Goal: Task Accomplishment & Management: Use online tool/utility

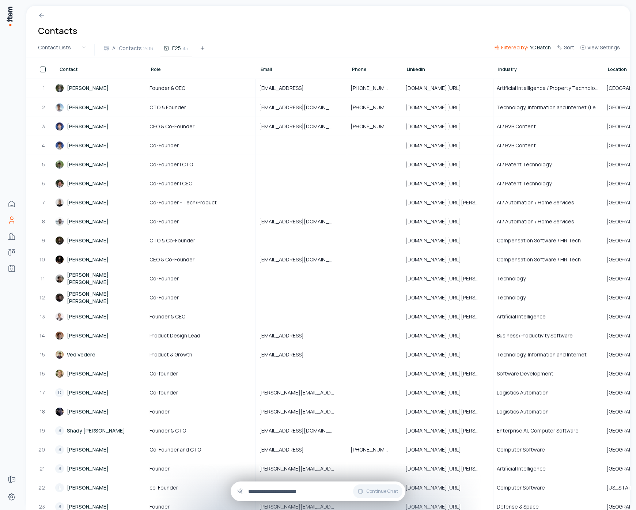
click at [301, 492] on input "text" at bounding box center [323, 491] width 151 height 8
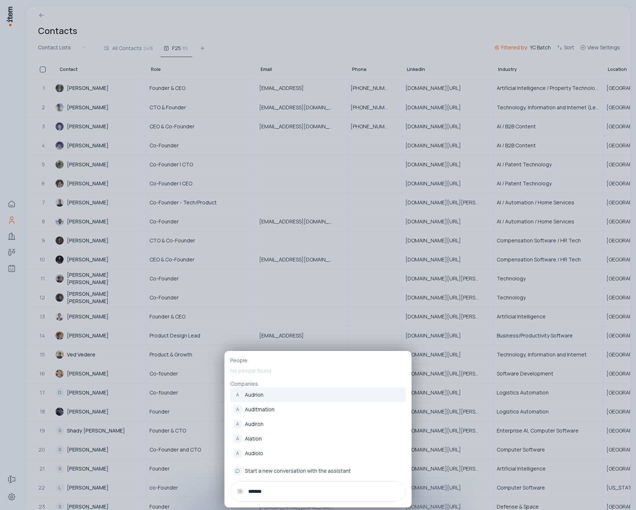
type input "*******"
click at [297, 397] on link "A Audrion" at bounding box center [317, 395] width 175 height 15
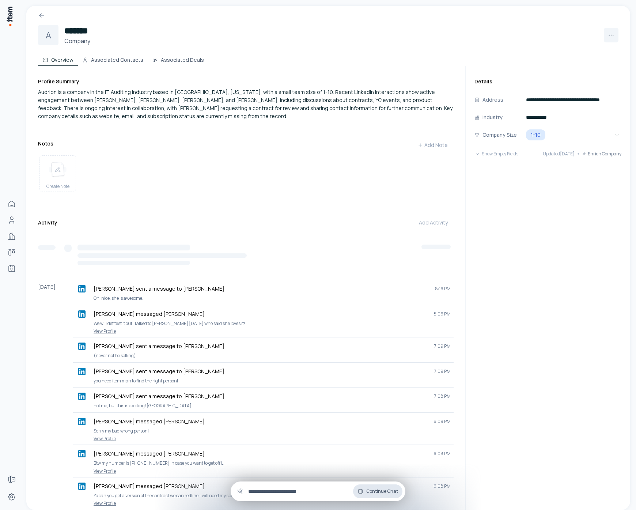
click at [375, 497] on button "Continue Chat" at bounding box center [377, 491] width 49 height 14
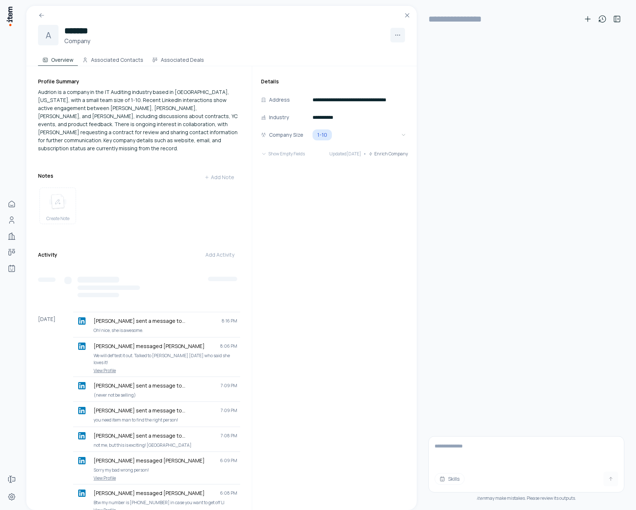
click at [461, 459] on textarea at bounding box center [526, 451] width 195 height 29
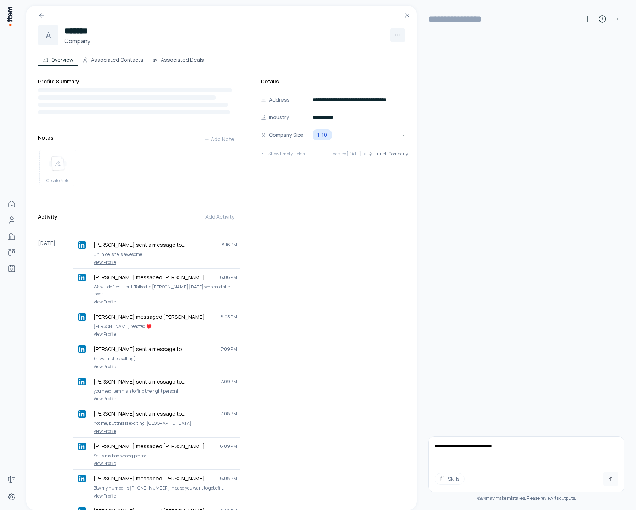
paste textarea "**"
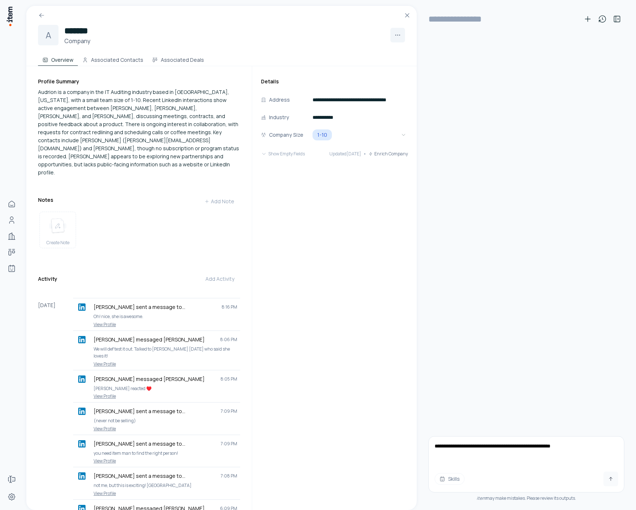
type textarea "**********"
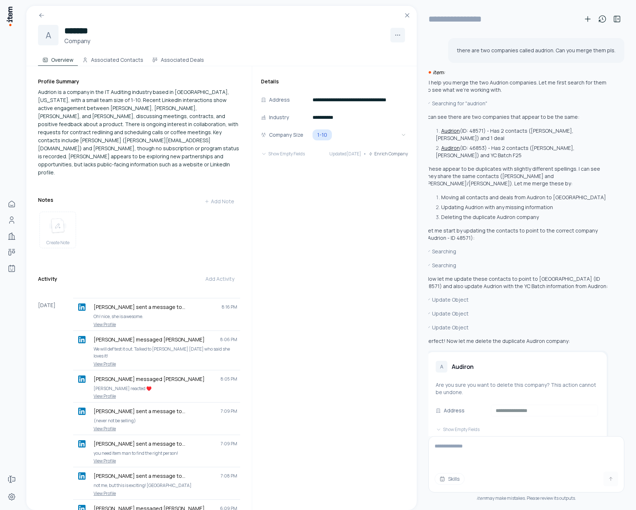
type input "**********"
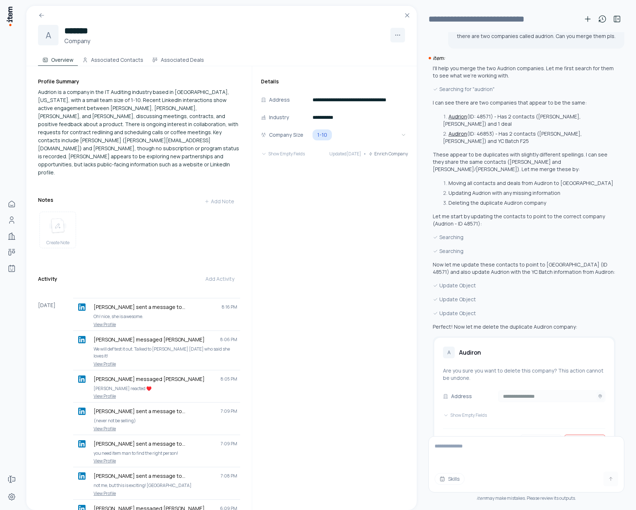
scroll to position [51, 0]
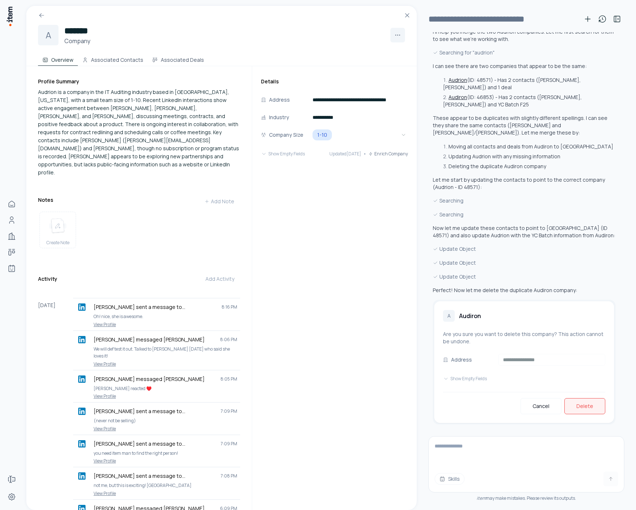
click at [582, 405] on button "Delete" at bounding box center [584, 406] width 41 height 16
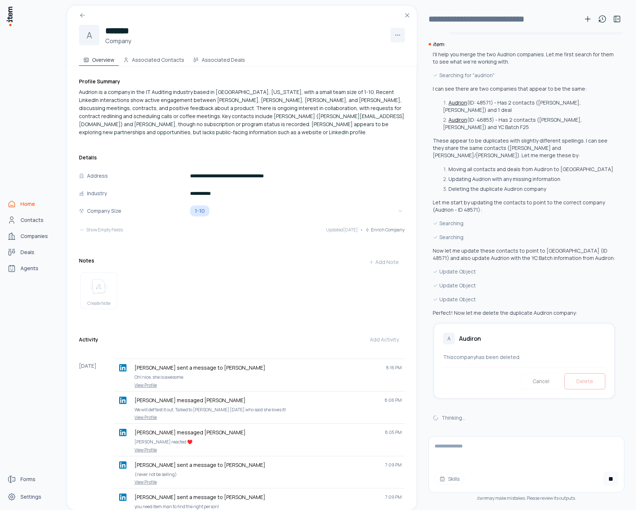
click at [19, 202] on link "Home" at bounding box center [32, 204] width 56 height 15
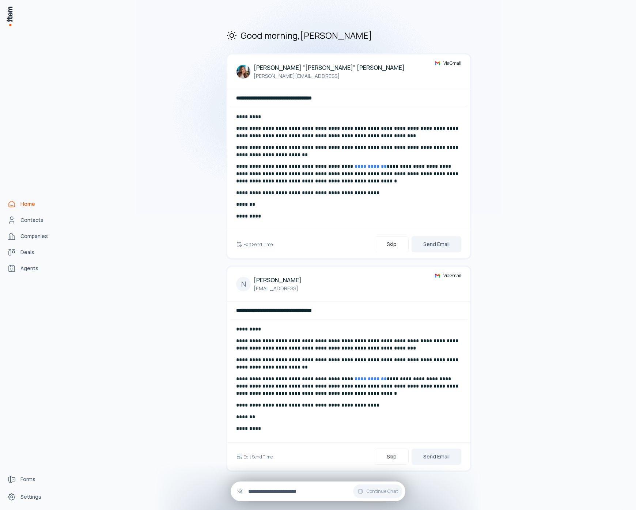
click at [277, 496] on div "Continue Chat" at bounding box center [318, 491] width 175 height 20
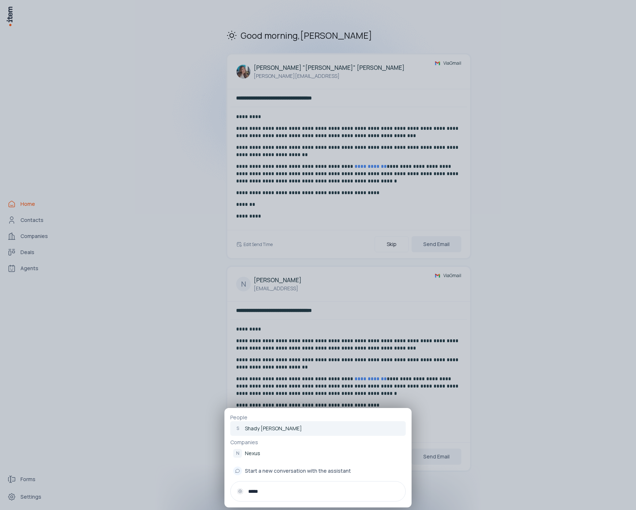
type input "*****"
click at [265, 425] on p "Shady Al Shoha" at bounding box center [273, 428] width 57 height 7
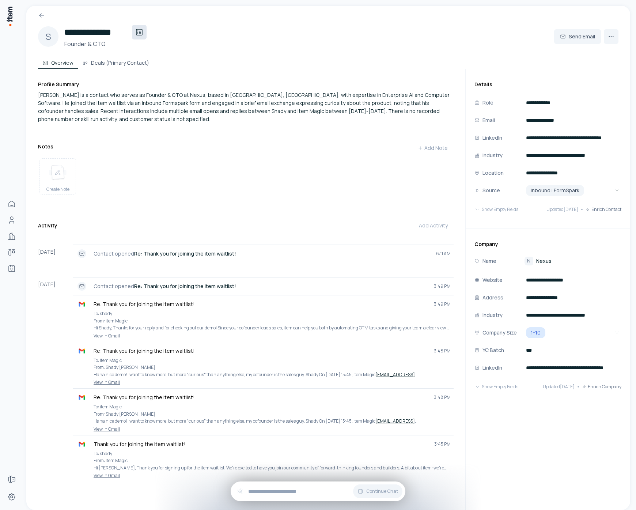
click at [138, 32] on icon at bounding box center [138, 33] width 0 height 2
click at [340, 491] on input "text" at bounding box center [323, 491] width 151 height 8
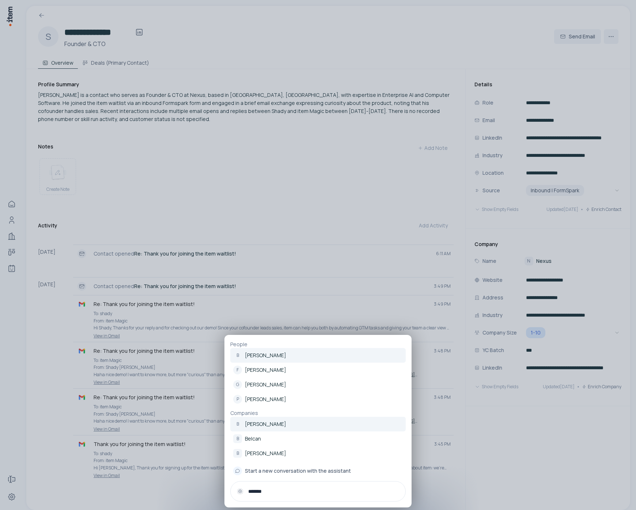
type input "*******"
click at [324, 425] on link "B Bellman AI" at bounding box center [317, 424] width 175 height 15
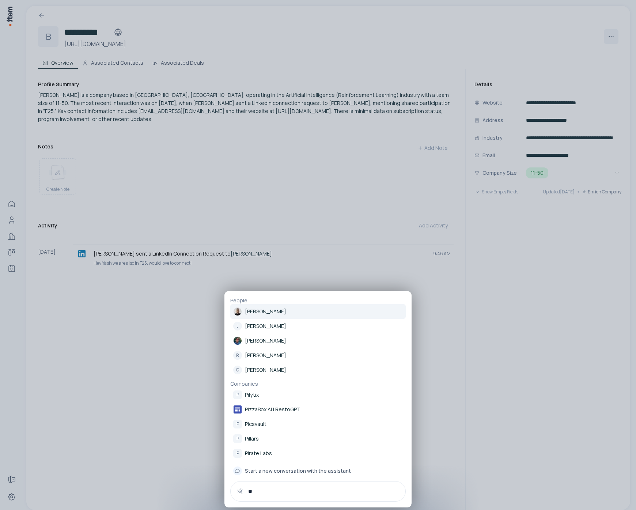
type input "**"
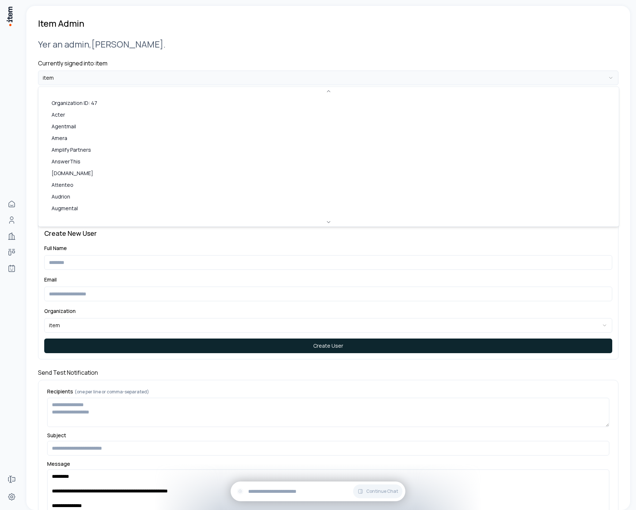
click at [131, 80] on html "**********" at bounding box center [318, 255] width 636 height 510
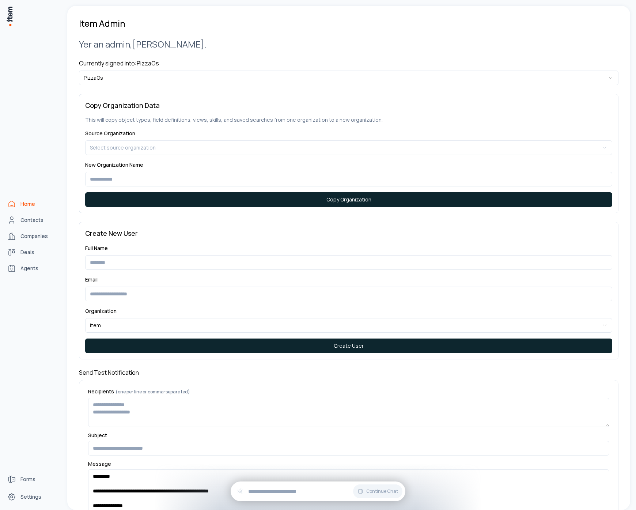
click at [13, 205] on icon "Home" at bounding box center [11, 204] width 9 height 9
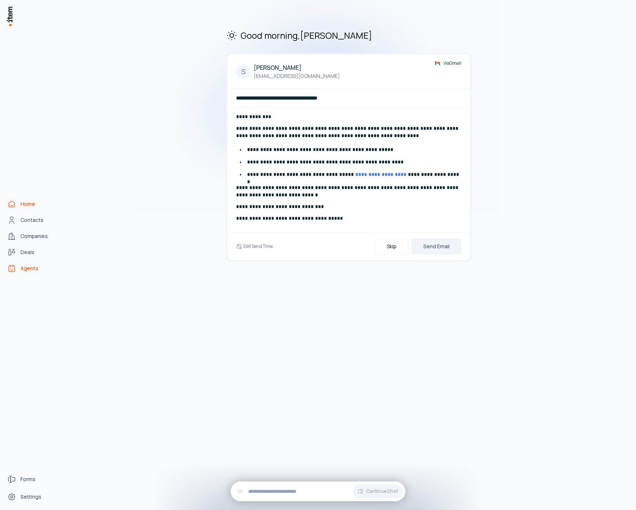
click at [26, 264] on link "Agents" at bounding box center [32, 268] width 56 height 15
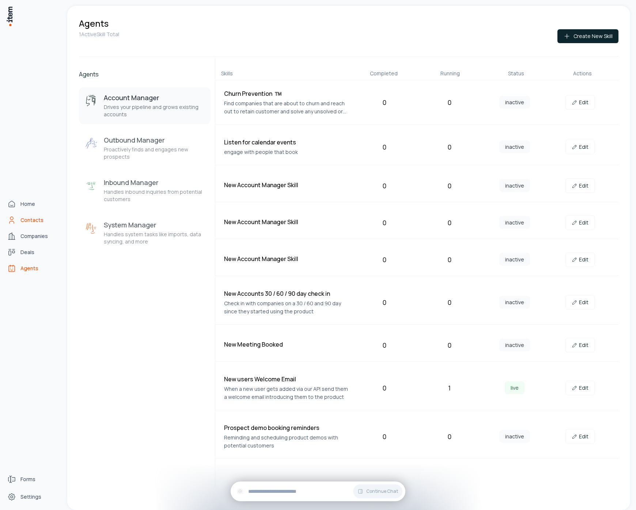
click at [26, 222] on span "Contacts" at bounding box center [31, 219] width 23 height 7
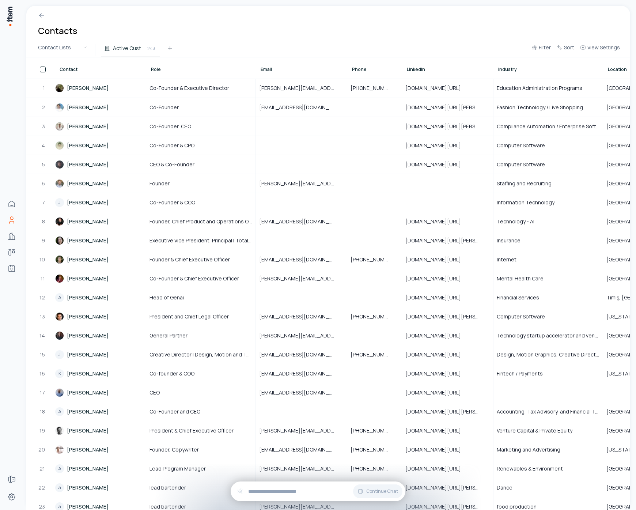
click at [294, 11] on div at bounding box center [328, 12] width 604 height 13
click at [213, 63] on div "Role" at bounding box center [201, 68] width 109 height 20
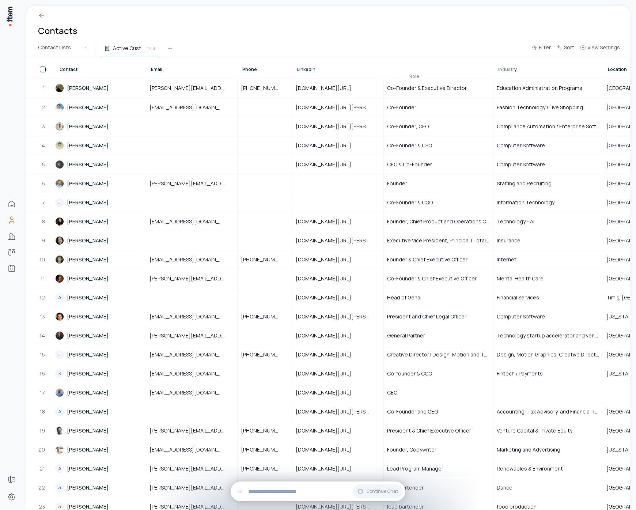
drag, startPoint x: 154, startPoint y: 68, endPoint x: 412, endPoint y: 75, distance: 258.2
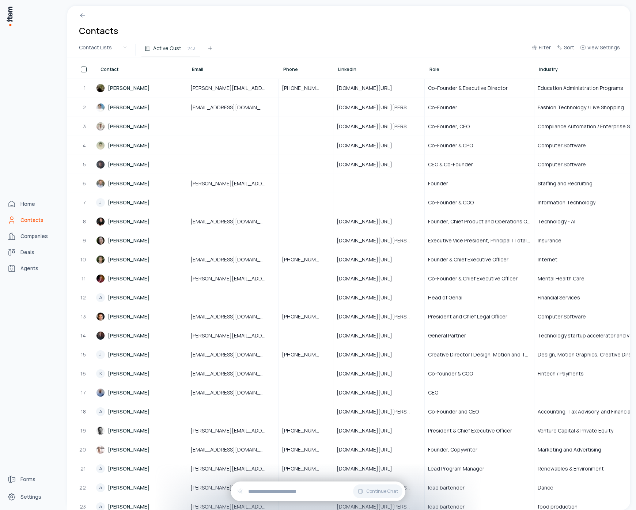
click at [11, 18] on img at bounding box center [9, 16] width 7 height 21
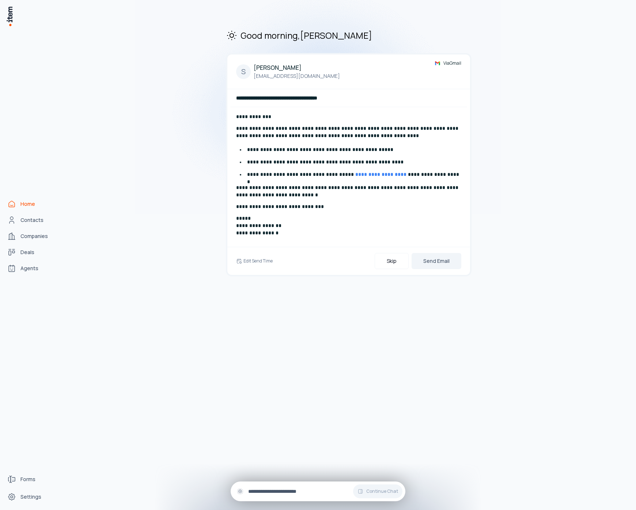
click at [266, 497] on div "Continue Chat" at bounding box center [318, 491] width 175 height 20
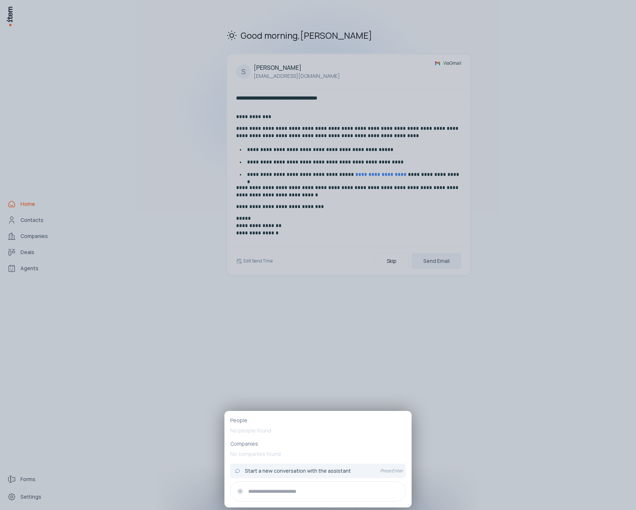
type input "*"
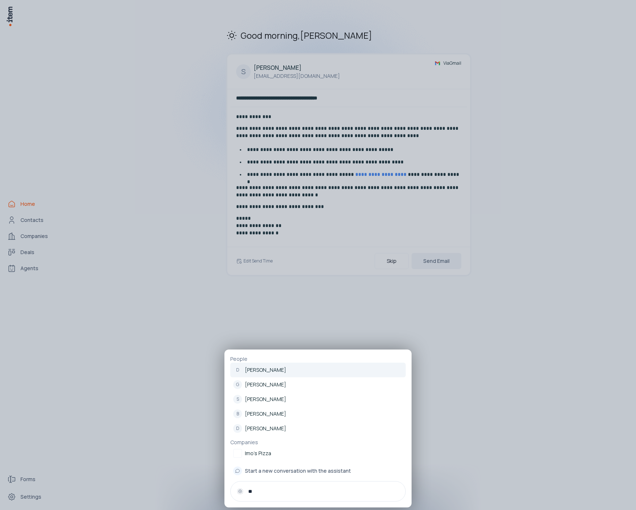
type input "*"
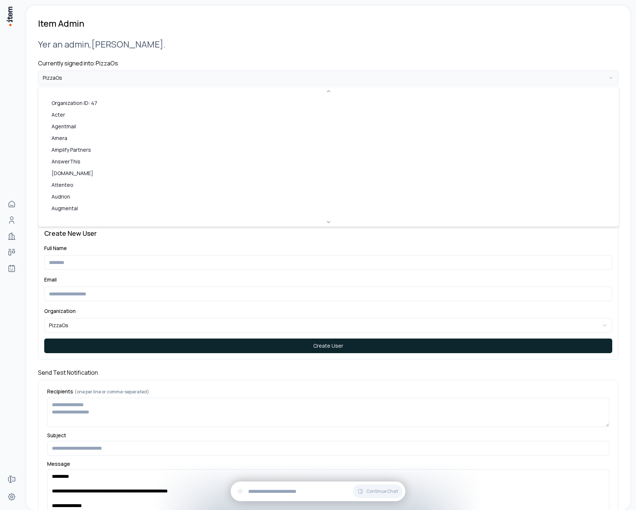
click at [196, 75] on html "**********" at bounding box center [318, 255] width 636 height 510
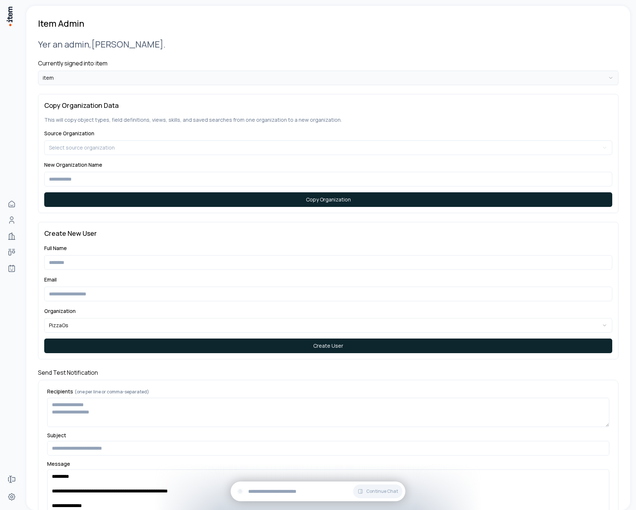
click at [180, 72] on html "**********" at bounding box center [318, 255] width 636 height 510
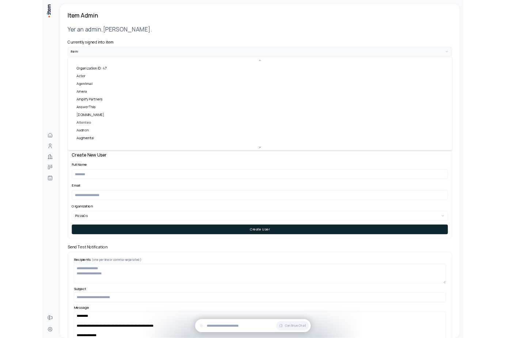
scroll to position [418, 0]
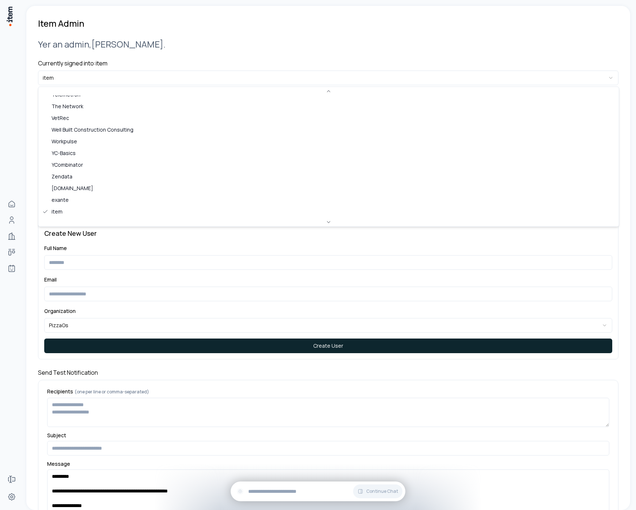
click at [30, 180] on html "**********" at bounding box center [318, 255] width 636 height 510
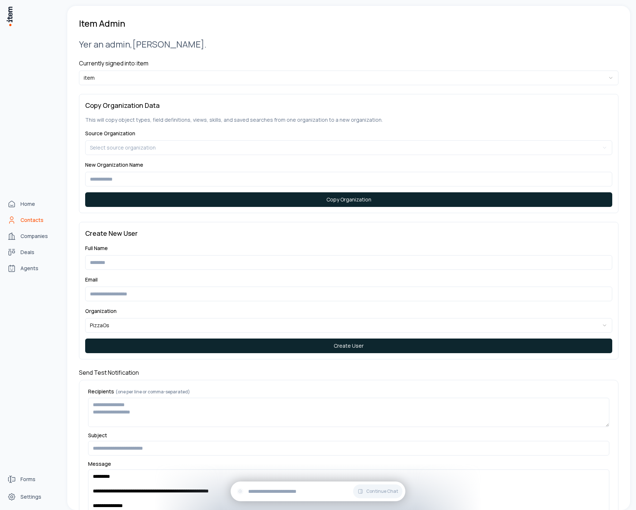
click at [10, 218] on icon "Contacts" at bounding box center [11, 220] width 9 height 9
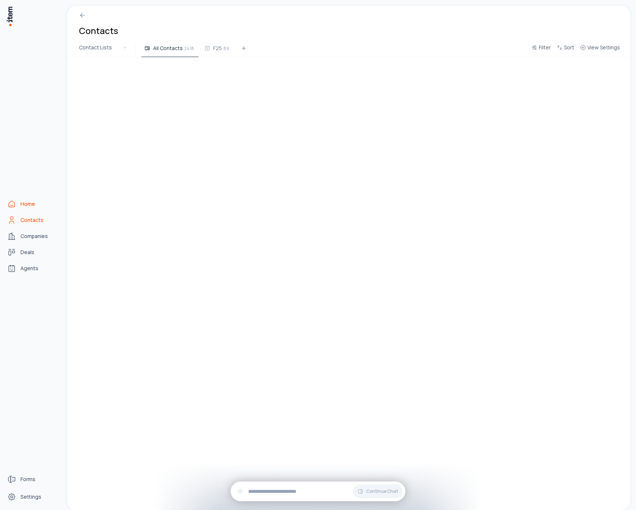
click at [24, 202] on span "Home" at bounding box center [27, 203] width 15 height 7
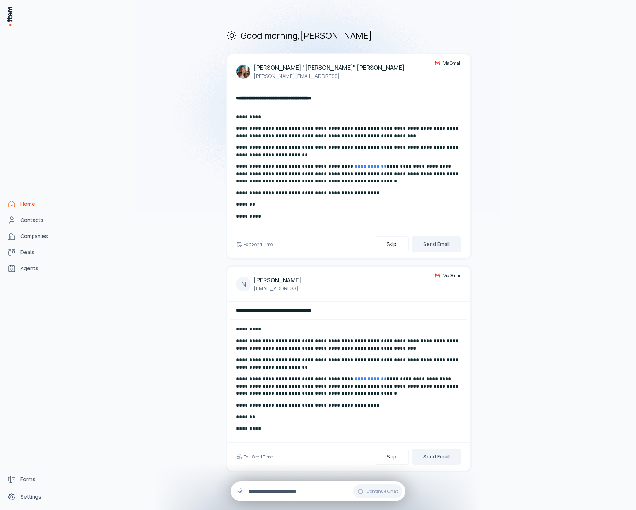
click at [328, 498] on div "Continue Chat" at bounding box center [318, 491] width 175 height 20
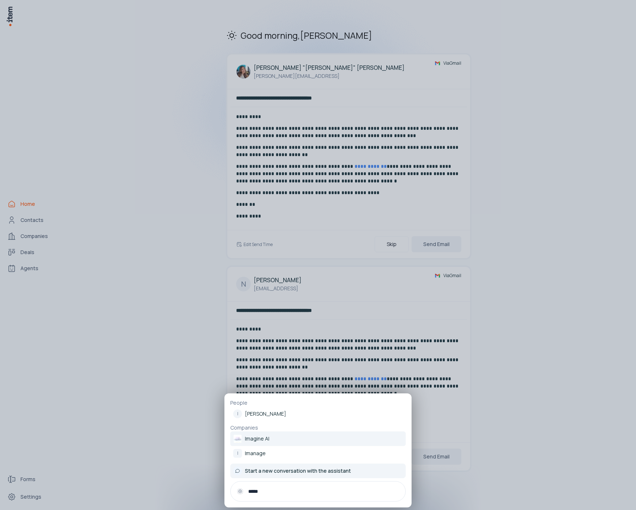
type input "*****"
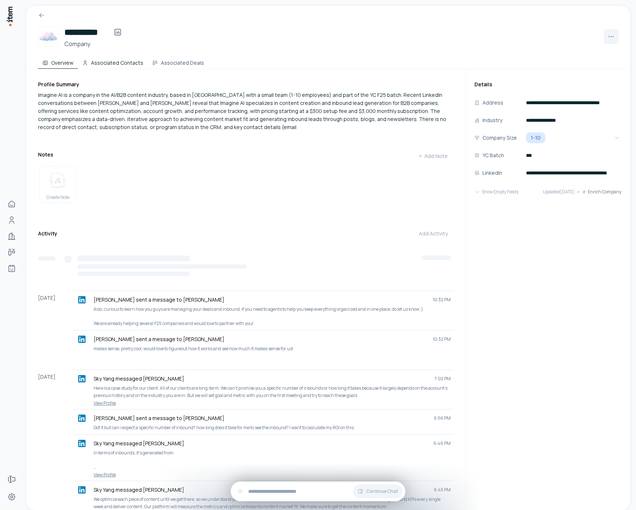
click at [107, 61] on button "Associated Contacts" at bounding box center [113, 61] width 70 height 15
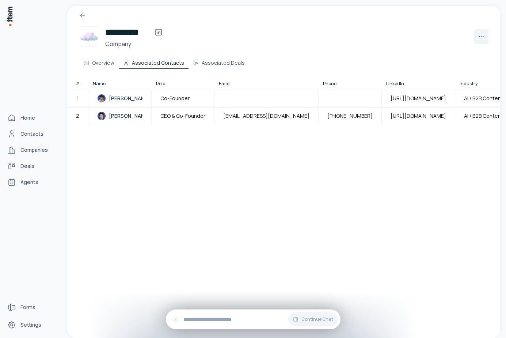
click at [6, 13] on img at bounding box center [9, 16] width 7 height 21
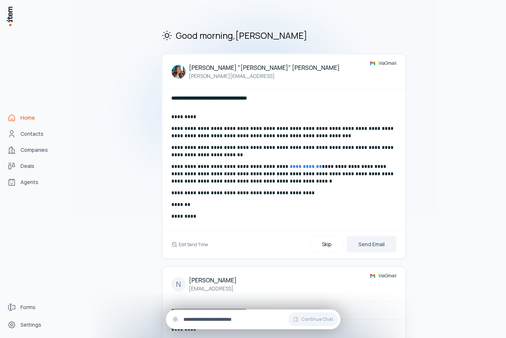
click at [237, 320] on input "text" at bounding box center [259, 319] width 151 height 8
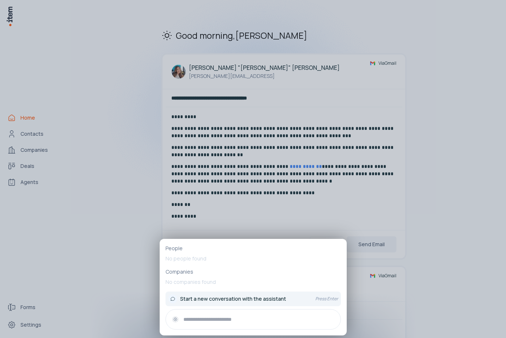
click at [254, 299] on span "Start a new conversation with the assistant" at bounding box center [233, 298] width 106 height 7
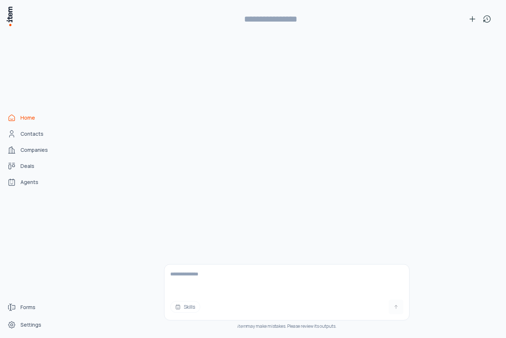
click at [214, 278] on textarea at bounding box center [287, 278] width 245 height 29
type textarea "**********"
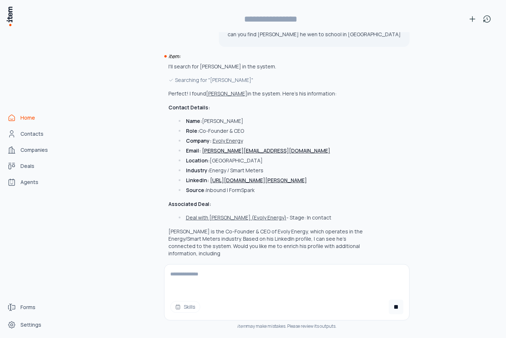
scroll to position [20, 0]
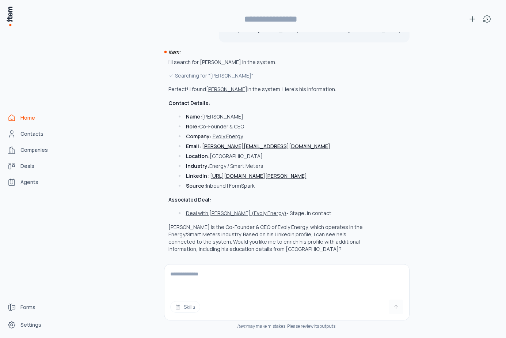
type input "**********"
click at [223, 89] on button "[PERSON_NAME]" at bounding box center [226, 89] width 41 height 7
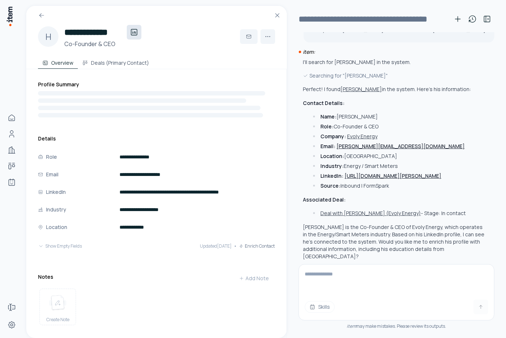
click at [137, 32] on icon at bounding box center [134, 32] width 9 height 9
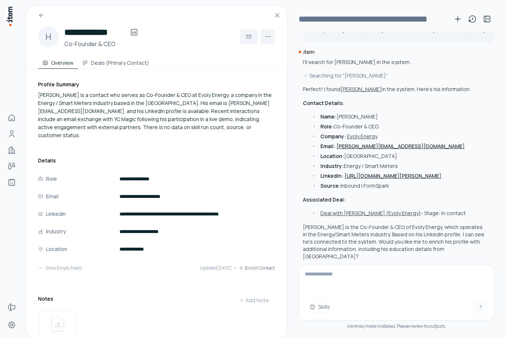
click at [379, 275] on textarea at bounding box center [396, 278] width 195 height 29
type textarea "**********"
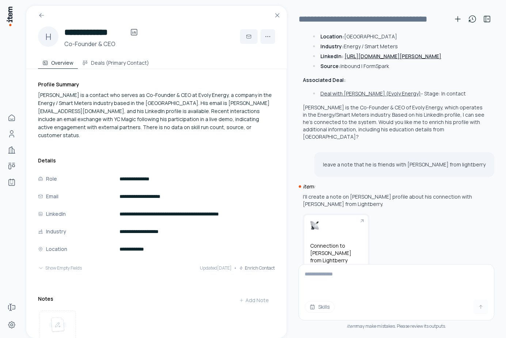
scroll to position [180, 0]
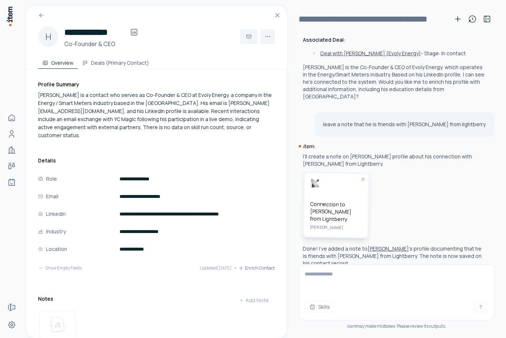
click at [336, 211] on h5 "Connection to [PERSON_NAME] from Lightberry" at bounding box center [336, 211] width 52 height 23
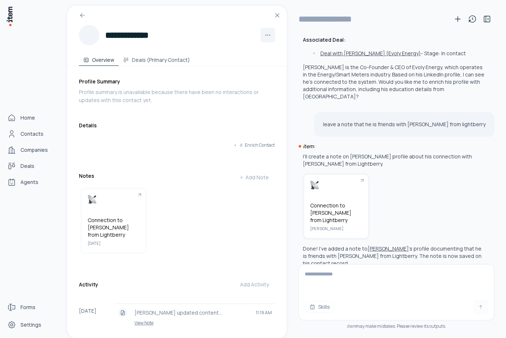
type input "**********"
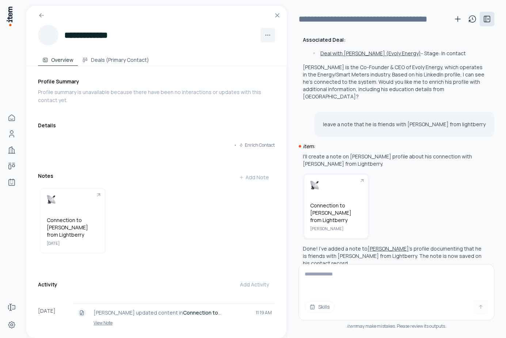
click at [491, 19] on icon at bounding box center [487, 19] width 9 height 9
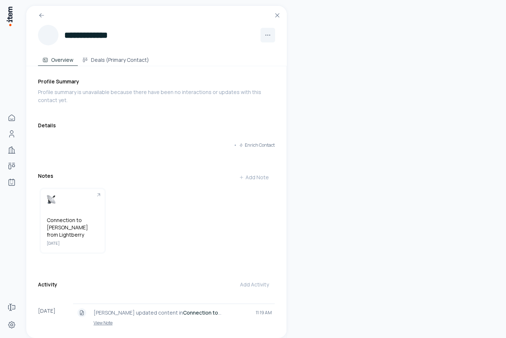
scroll to position [533, 0]
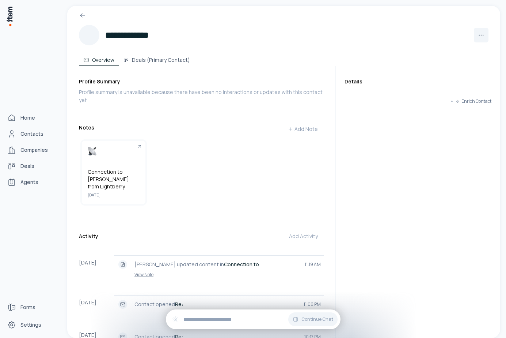
click at [11, 24] on img at bounding box center [9, 16] width 7 height 21
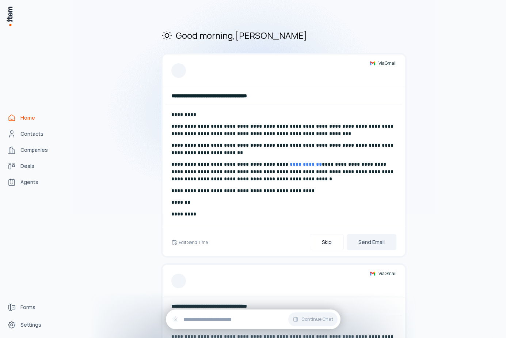
click at [34, 123] on link "Home" at bounding box center [32, 117] width 56 height 15
click at [33, 121] on link "Home" at bounding box center [32, 117] width 56 height 15
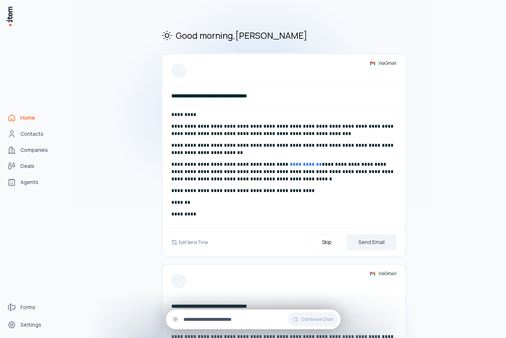
click at [238, 317] on input "text" at bounding box center [259, 319] width 151 height 8
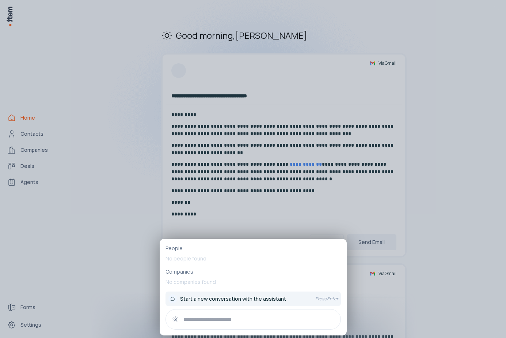
click at [233, 297] on span "Start a new conversation with the assistant" at bounding box center [233, 298] width 106 height 7
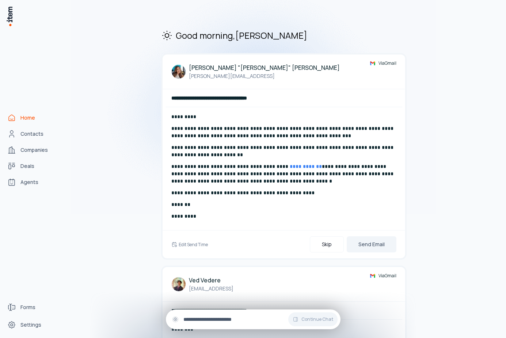
click at [279, 316] on input "text" at bounding box center [259, 319] width 151 height 8
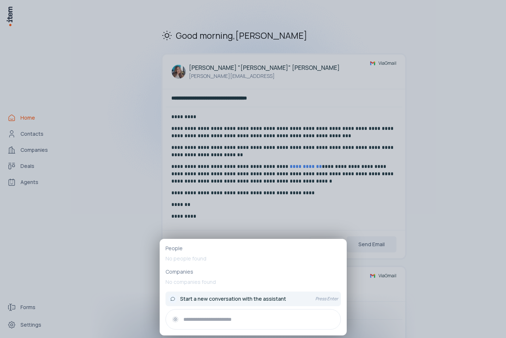
click at [287, 297] on div "Start a new conversation with the assistant" at bounding box center [239, 298] width 141 height 9
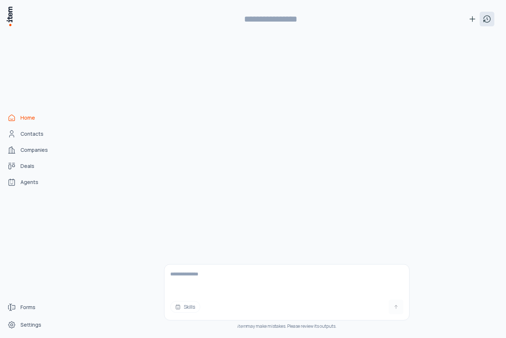
click at [484, 20] on icon at bounding box center [487, 19] width 7 height 7
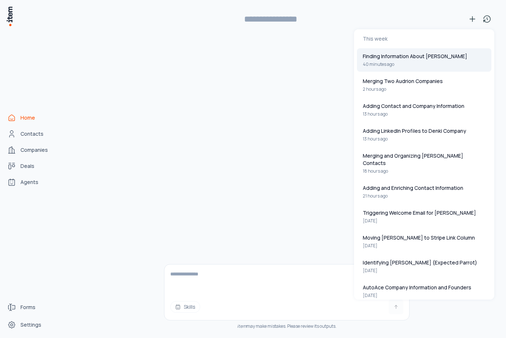
click at [443, 60] on button "Finding Information About [PERSON_NAME] 40 minutes ago" at bounding box center [424, 59] width 135 height 23
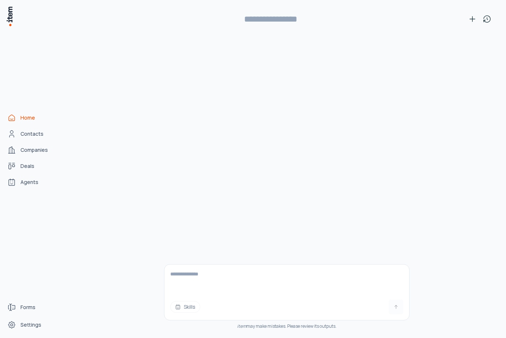
type input "**********"
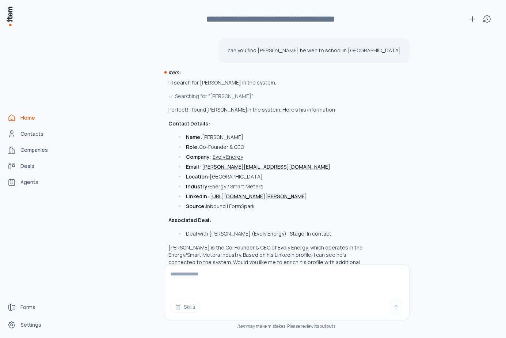
click at [30, 120] on span "Home" at bounding box center [27, 117] width 15 height 7
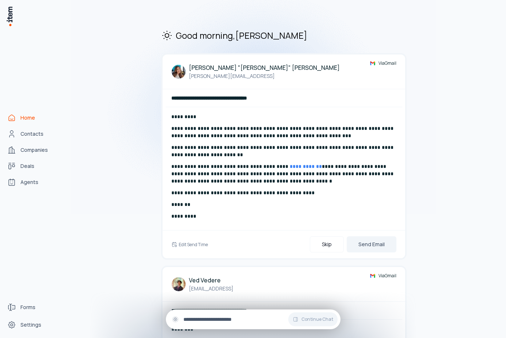
click at [214, 318] on input "text" at bounding box center [259, 319] width 151 height 8
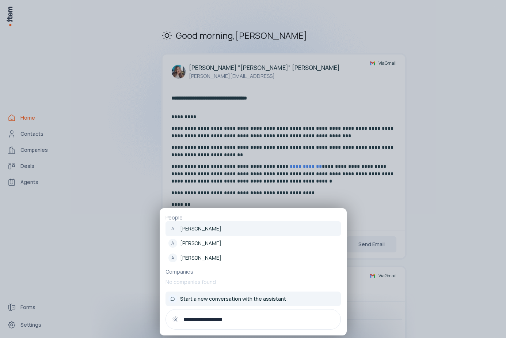
type input "**********"
click at [269, 298] on span "Start a new conversation with the assistant" at bounding box center [233, 298] width 106 height 7
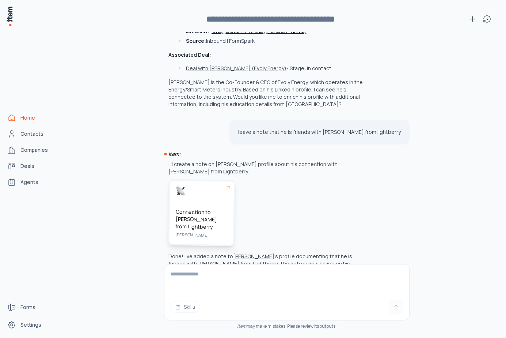
scroll to position [207, 0]
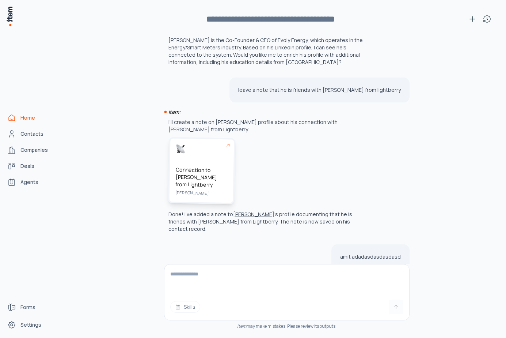
click at [212, 176] on h5 "Connection to [PERSON_NAME] from Lightberry" at bounding box center [201, 177] width 52 height 23
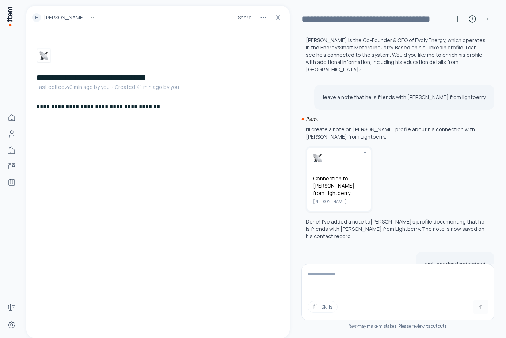
scroll to position [207, 0]
click at [274, 21] on button at bounding box center [275, 18] width 12 height 12
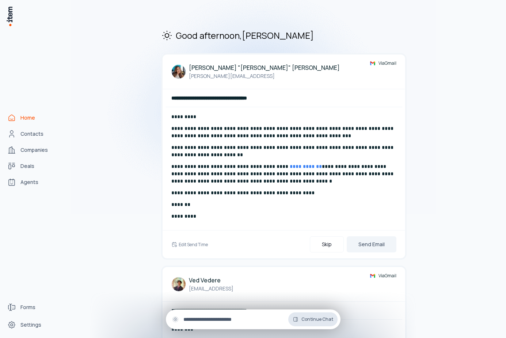
click at [314, 318] on span "Continue Chat" at bounding box center [318, 319] width 32 height 6
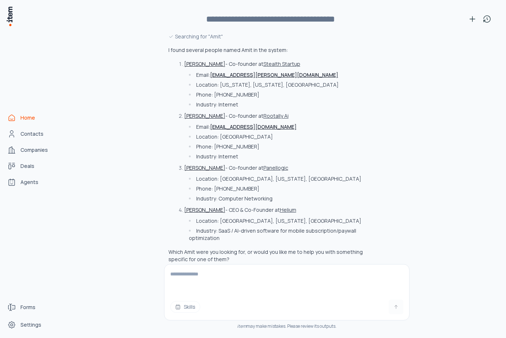
scroll to position [476, 0]
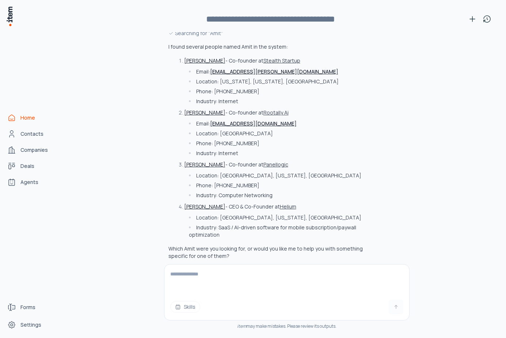
click at [191, 280] on textarea at bounding box center [287, 278] width 245 height 29
type textarea "**********"
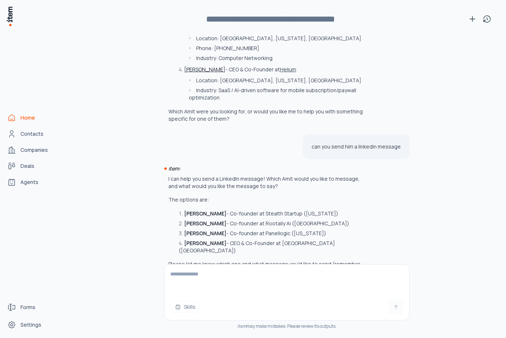
scroll to position [622, 0]
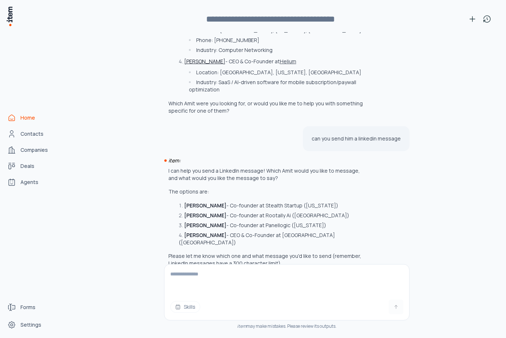
type textarea "*"
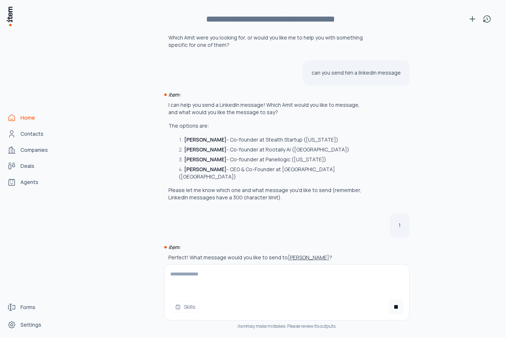
scroll to position [695, 0]
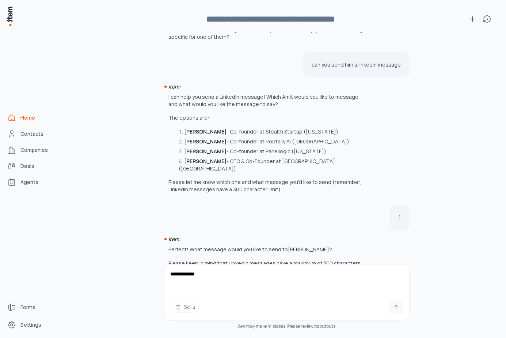
type textarea "**********"
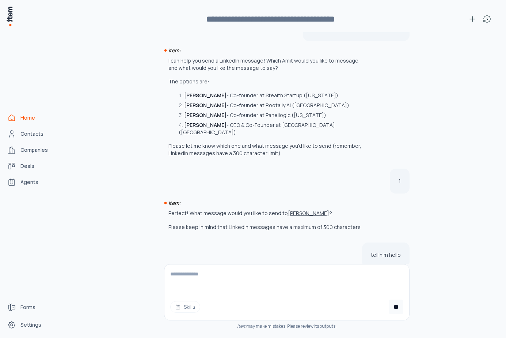
scroll to position [761, 0]
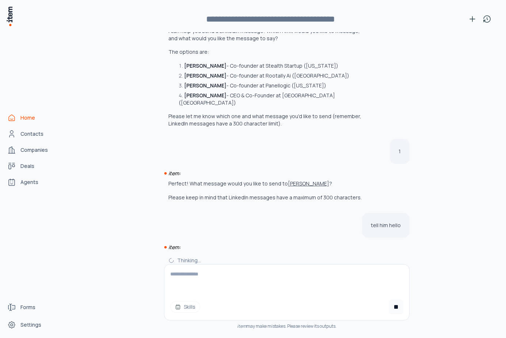
click at [189, 307] on span "Skills" at bounding box center [190, 306] width 12 height 7
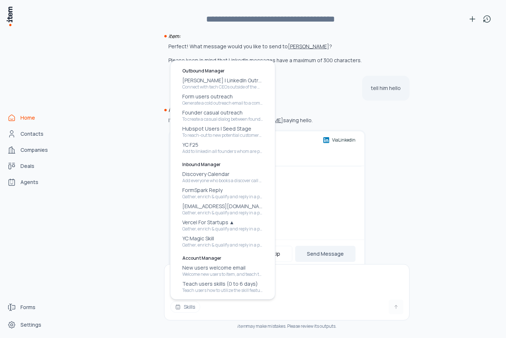
scroll to position [900, 0]
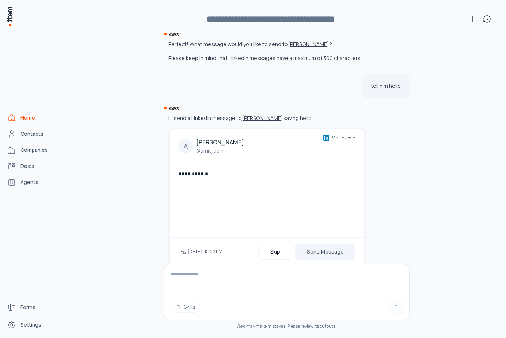
click at [187, 306] on span "Skills" at bounding box center [190, 306] width 12 height 7
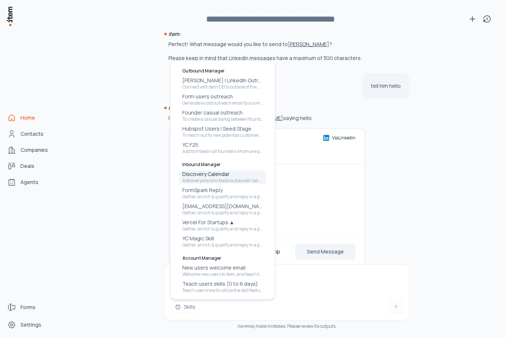
click at [218, 175] on p "Discovery Calendar" at bounding box center [222, 173] width 81 height 7
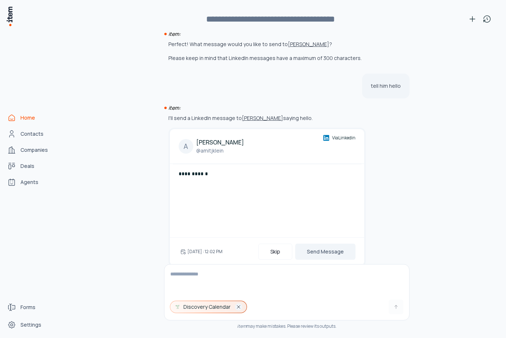
click at [236, 305] on icon "button" at bounding box center [239, 307] width 6 height 6
click at [186, 307] on span "Skills" at bounding box center [190, 306] width 12 height 7
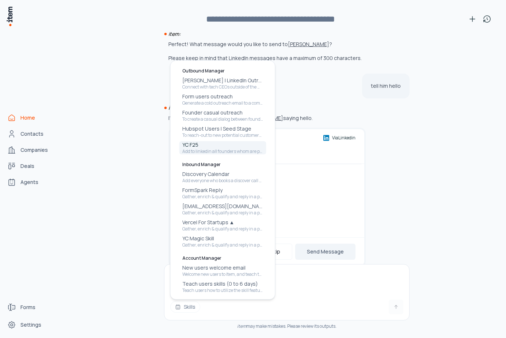
click at [201, 149] on p "Add to linkedin all founders whom are part of y-combinator F25" at bounding box center [222, 151] width 81 height 6
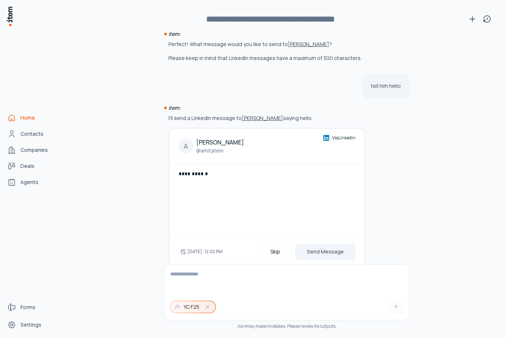
click at [203, 306] on button "YC F25" at bounding box center [192, 307] width 45 height 12
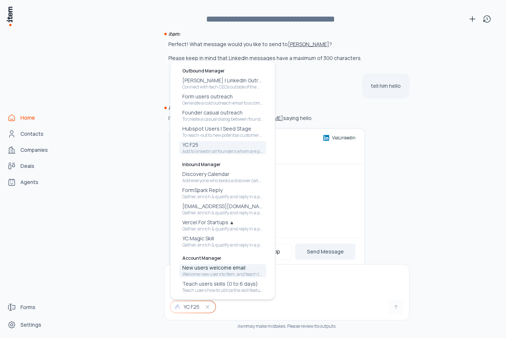
click at [209, 273] on p "Welcome new users to item, and teach them tricks on how to use the product." at bounding box center [222, 274] width 81 height 6
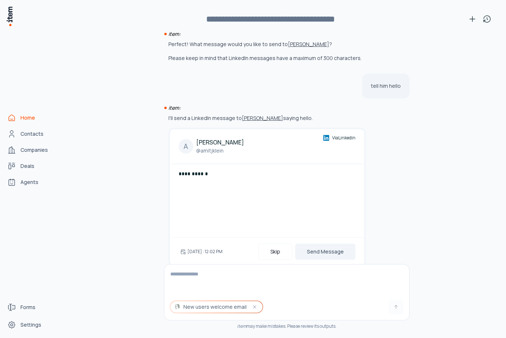
click at [208, 276] on textarea at bounding box center [287, 278] width 245 height 29
click at [40, 303] on link "Forms" at bounding box center [32, 307] width 56 height 15
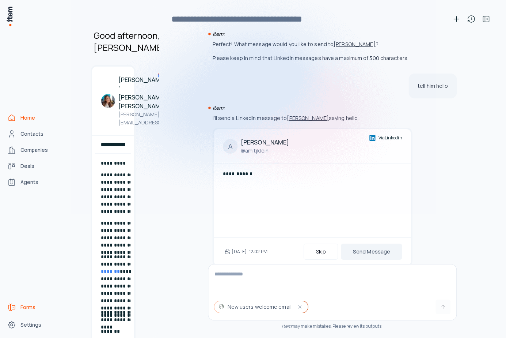
scroll to position [14007, 0]
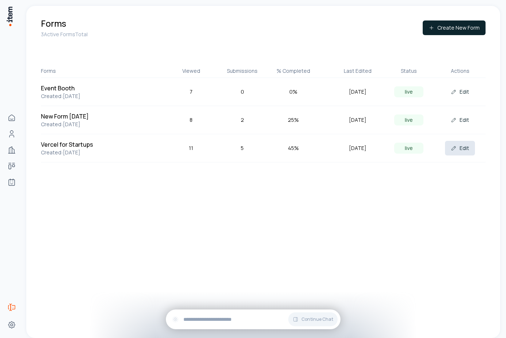
click at [457, 151] on button "Edit" at bounding box center [460, 148] width 30 height 15
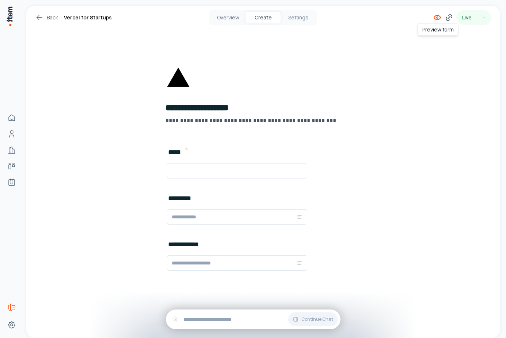
click at [436, 16] on icon at bounding box center [437, 17] width 9 height 9
click at [447, 17] on icon at bounding box center [447, 18] width 3 height 3
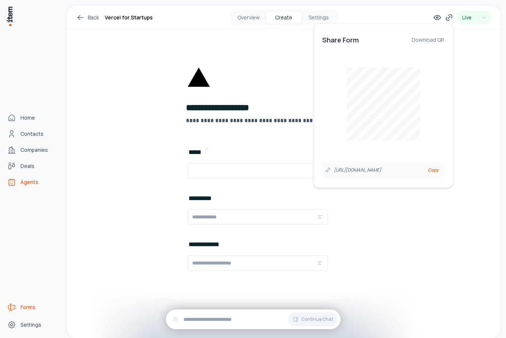
click at [29, 183] on span "Agents" at bounding box center [29, 181] width 18 height 7
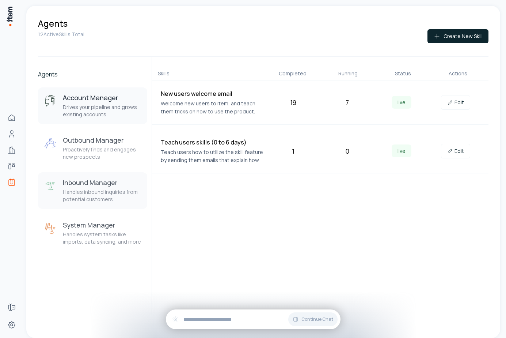
click at [105, 186] on h3 "Inbound Manager" at bounding box center [102, 182] width 79 height 9
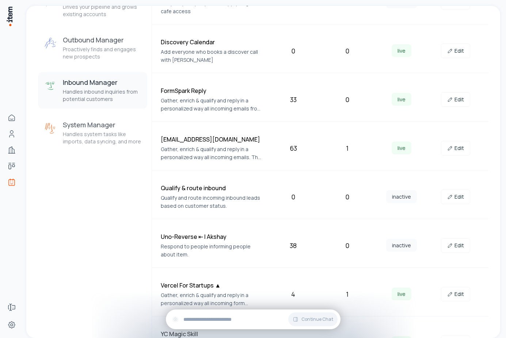
scroll to position [127, 0]
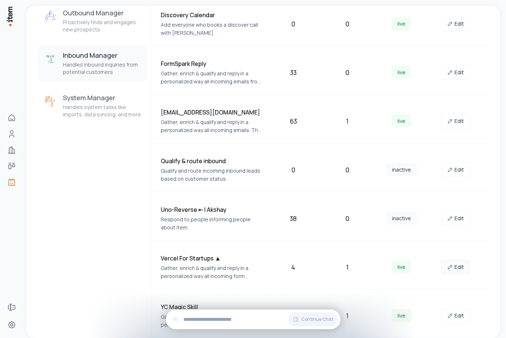
click at [457, 268] on link "Edit" at bounding box center [455, 267] width 29 height 15
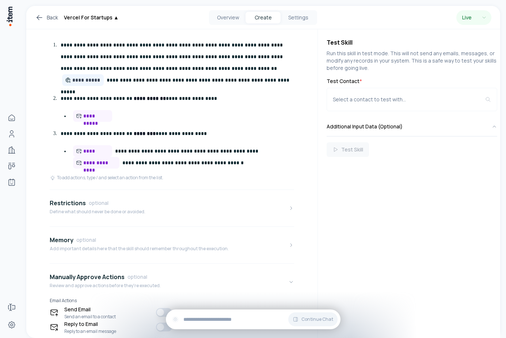
scroll to position [309, 0]
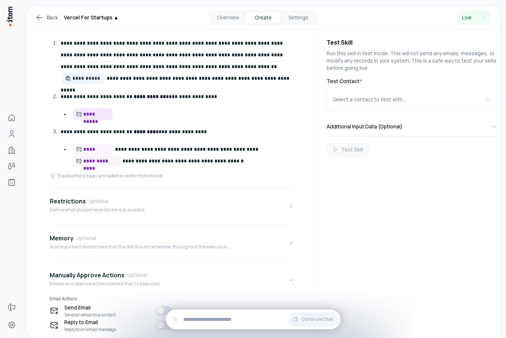
click at [96, 116] on span "**********" at bounding box center [96, 113] width 26 height 7
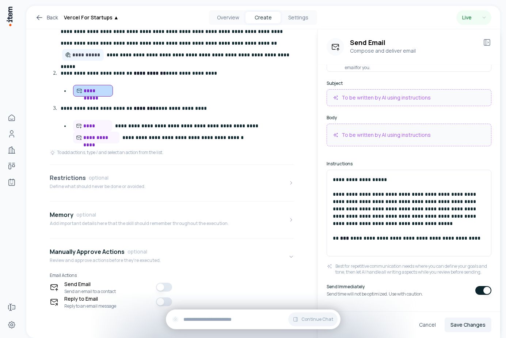
scroll to position [333, 0]
click at [179, 169] on button "Restrictions optional Define what should never be done or avoided." at bounding box center [172, 182] width 245 height 31
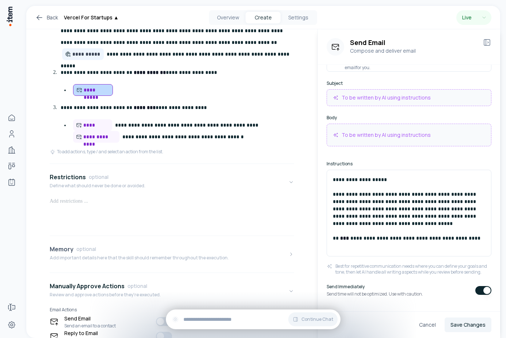
click at [126, 256] on p "Add important details here that the skill should remember throughout the execut…" at bounding box center [139, 258] width 179 height 6
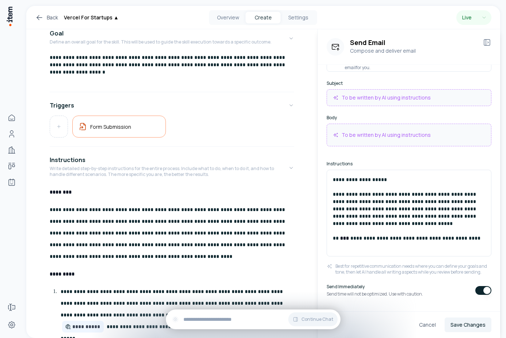
scroll to position [0, 0]
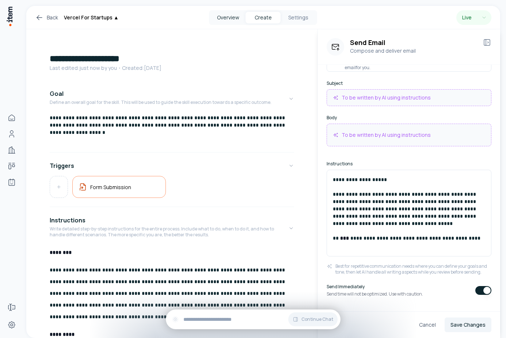
click at [227, 18] on button "Overview" at bounding box center [228, 18] width 35 height 12
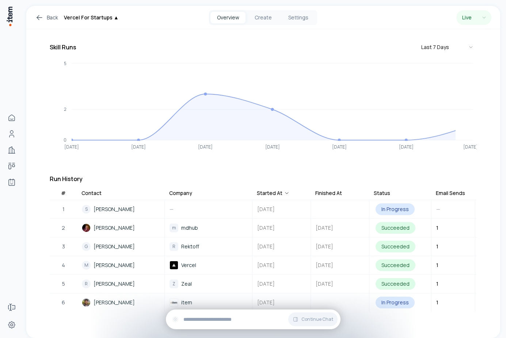
scroll to position [87, 0]
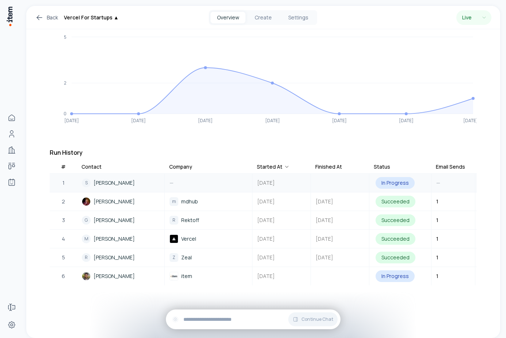
click at [121, 179] on span "[PERSON_NAME]" at bounding box center [114, 183] width 41 height 8
